Goal: Information Seeking & Learning: Learn about a topic

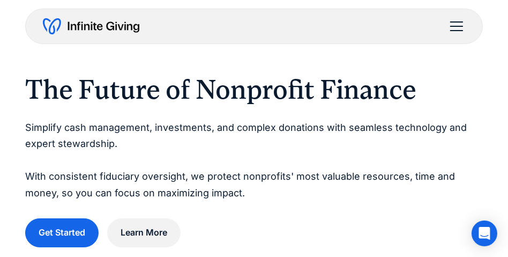
scroll to position [23, 0]
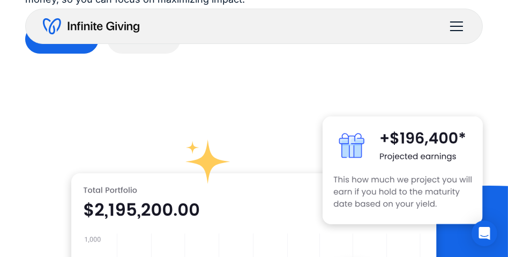
click at [230, 139] on img at bounding box center [209, 161] width 46 height 45
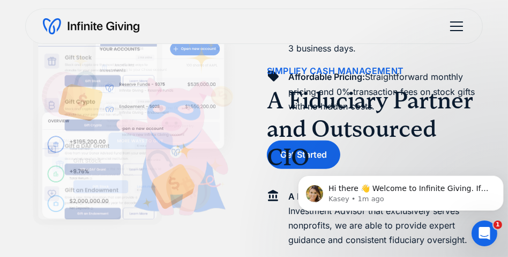
scroll to position [1152, 0]
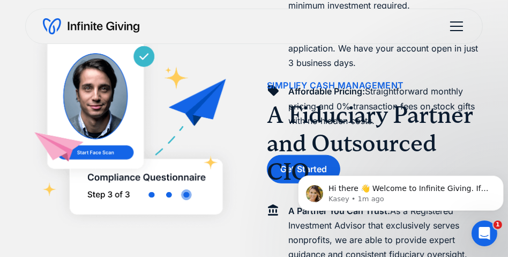
click at [446, 25] on div "menu" at bounding box center [457, 26] width 26 height 26
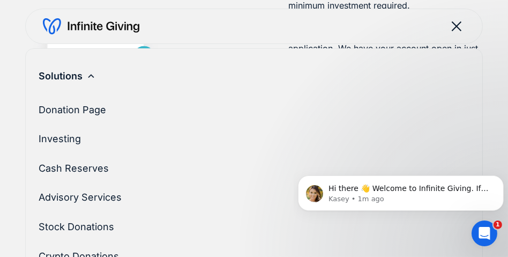
click at [76, 139] on link "Investing" at bounding box center [254, 138] width 431 height 29
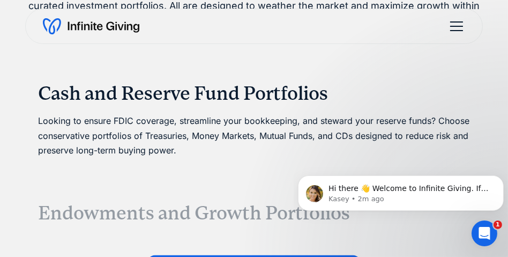
scroll to position [2251, 0]
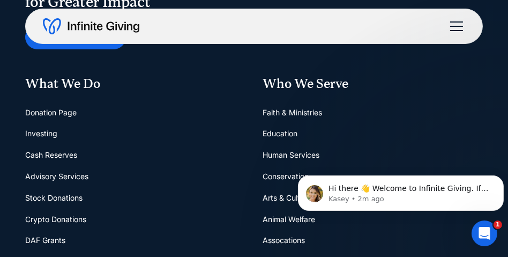
scroll to position [4922, 0]
click at [57, 187] on link "Stock Donations" at bounding box center [53, 197] width 57 height 21
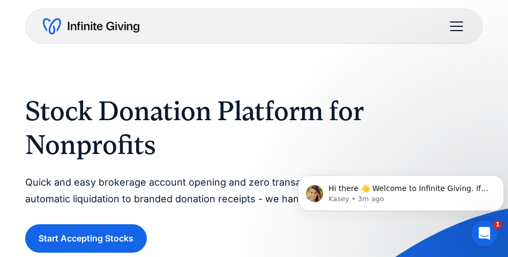
click at [458, 28] on div "menu" at bounding box center [457, 26] width 26 height 26
